Goal: Task Accomplishment & Management: Complete application form

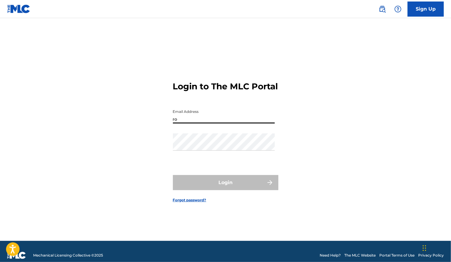
type input "[EMAIL_ADDRESS][DOMAIN_NAME]"
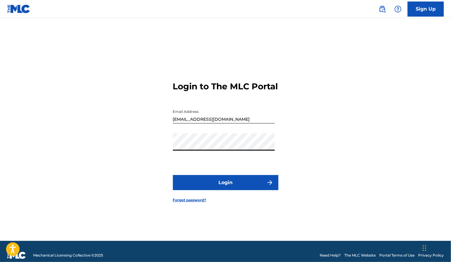
click at [244, 187] on button "Login" at bounding box center [226, 182] width 106 height 15
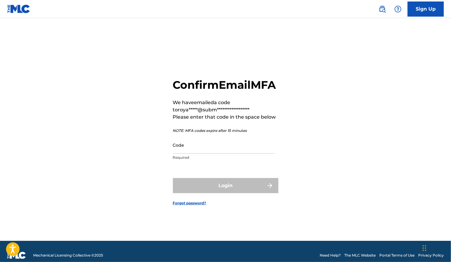
click at [207, 153] on input "Code" at bounding box center [224, 144] width 102 height 17
paste input "631384"
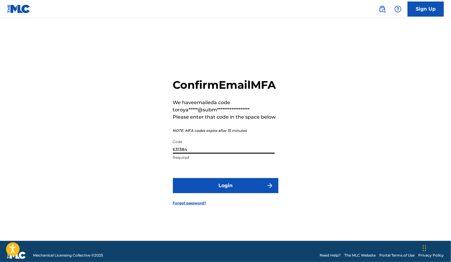
type input "631384"
click at [222, 202] on form "**********" at bounding box center [226, 136] width 106 height 207
click at [222, 193] on button "Login" at bounding box center [226, 185] width 106 height 15
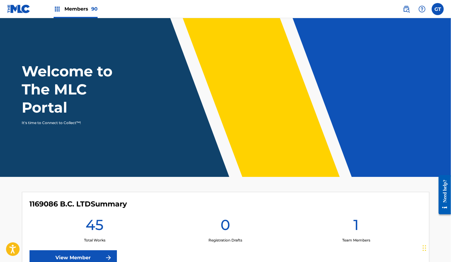
click at [60, 9] on img at bounding box center [57, 8] width 7 height 7
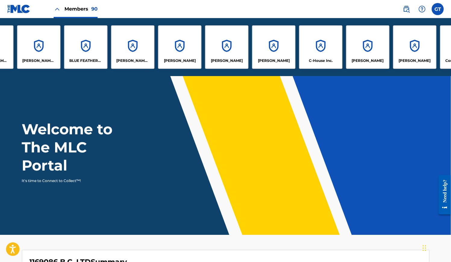
scroll to position [0, 336]
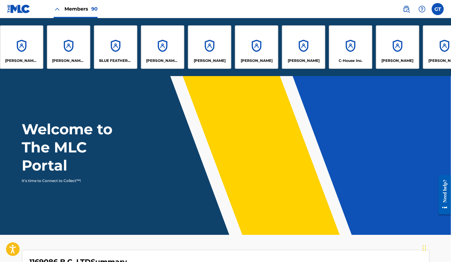
click at [74, 59] on p "[PERSON_NAME] Way Entertainment Inc." at bounding box center [68, 60] width 33 height 5
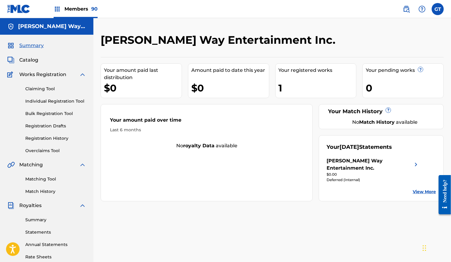
click at [54, 115] on link "Bulk Registration Tool" at bounding box center [55, 113] width 61 height 6
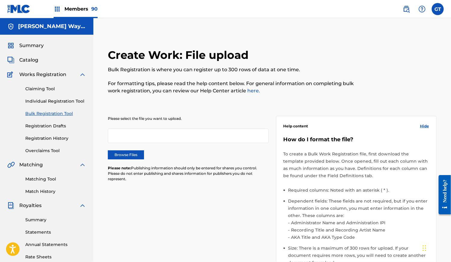
click at [112, 156] on label "Browse Files" at bounding box center [126, 154] width 36 height 9
click at [0, 0] on input "Browse Files" at bounding box center [0, 0] width 0 height 0
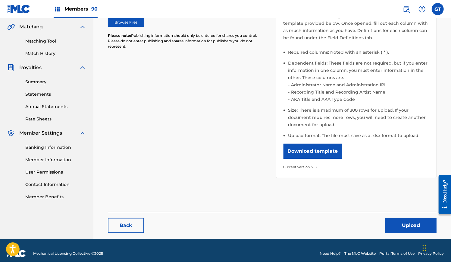
scroll to position [143, 0]
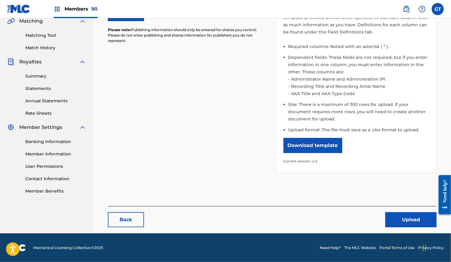
click at [389, 218] on button "Upload" at bounding box center [411, 219] width 51 height 15
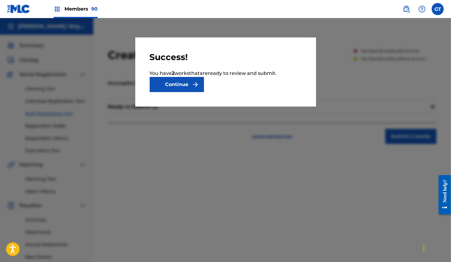
click at [194, 89] on button "Continue" at bounding box center [177, 84] width 54 height 15
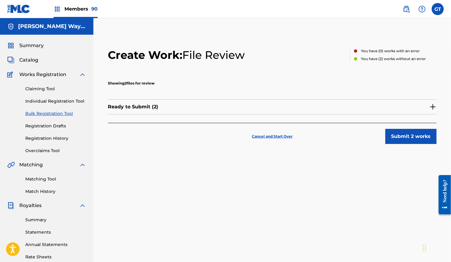
click at [183, 112] on div "Ready to Submit ( 2 )" at bounding box center [272, 106] width 329 height 15
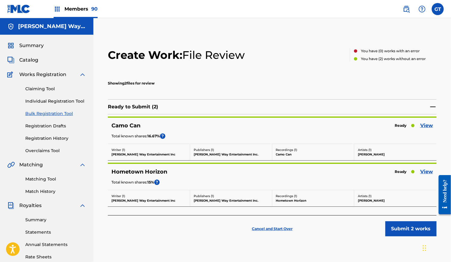
click at [406, 233] on button "Submit 2 works" at bounding box center [411, 228] width 51 height 15
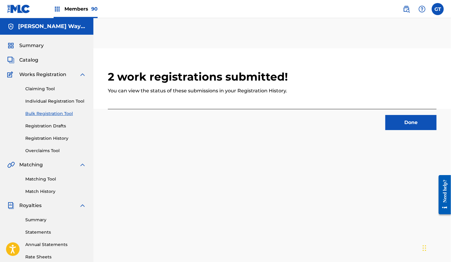
click at [398, 121] on button "Done" at bounding box center [411, 122] width 51 height 15
